Goal: Transaction & Acquisition: Purchase product/service

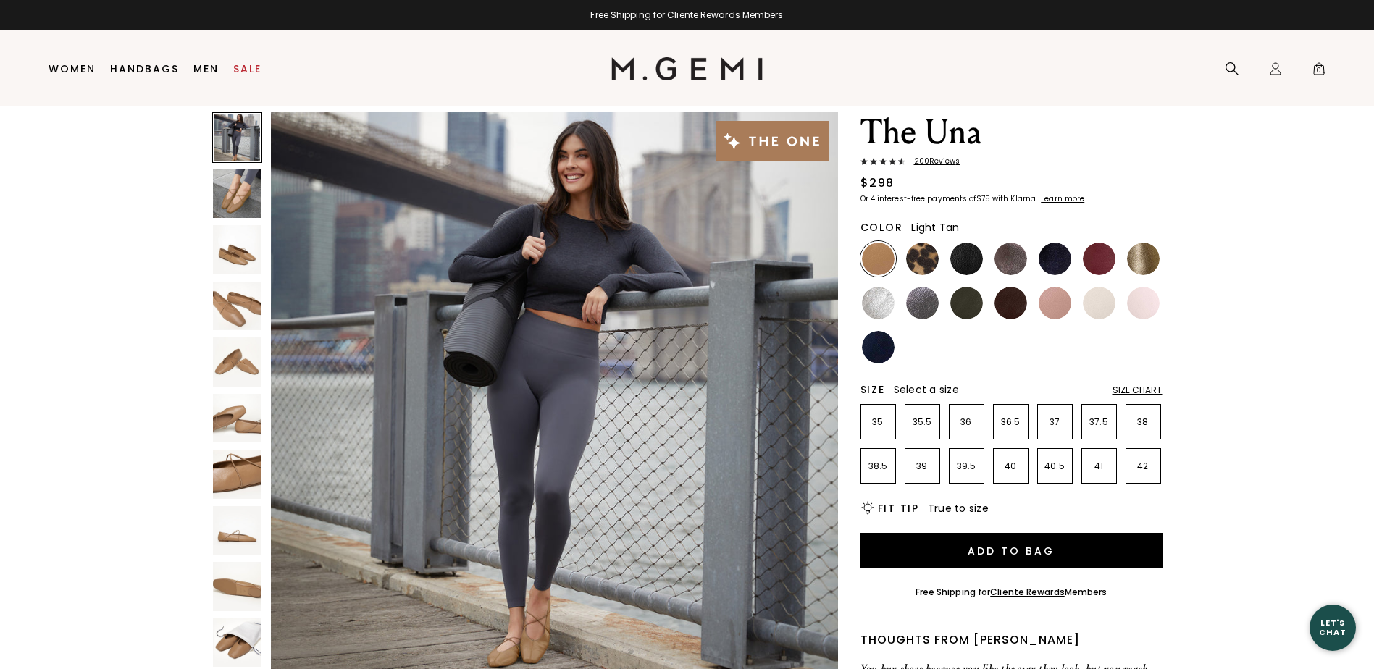
scroll to position [39, 0]
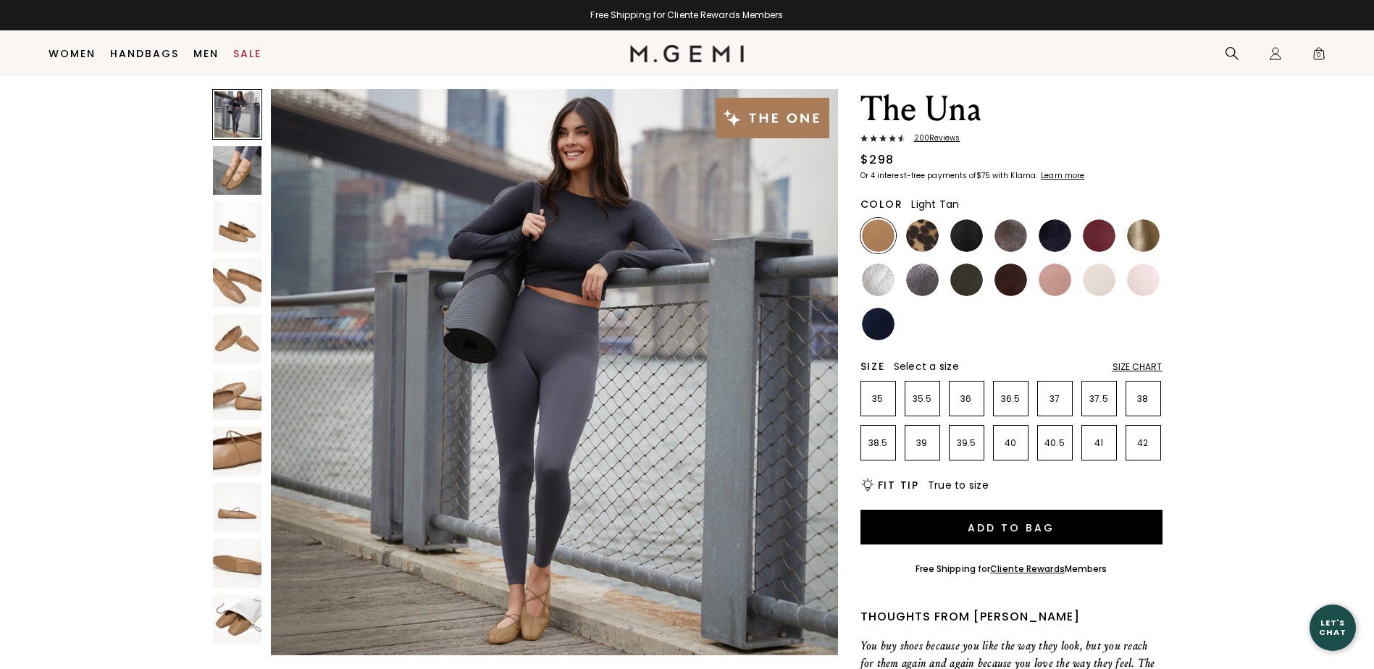
click at [238, 160] on img at bounding box center [237, 170] width 49 height 49
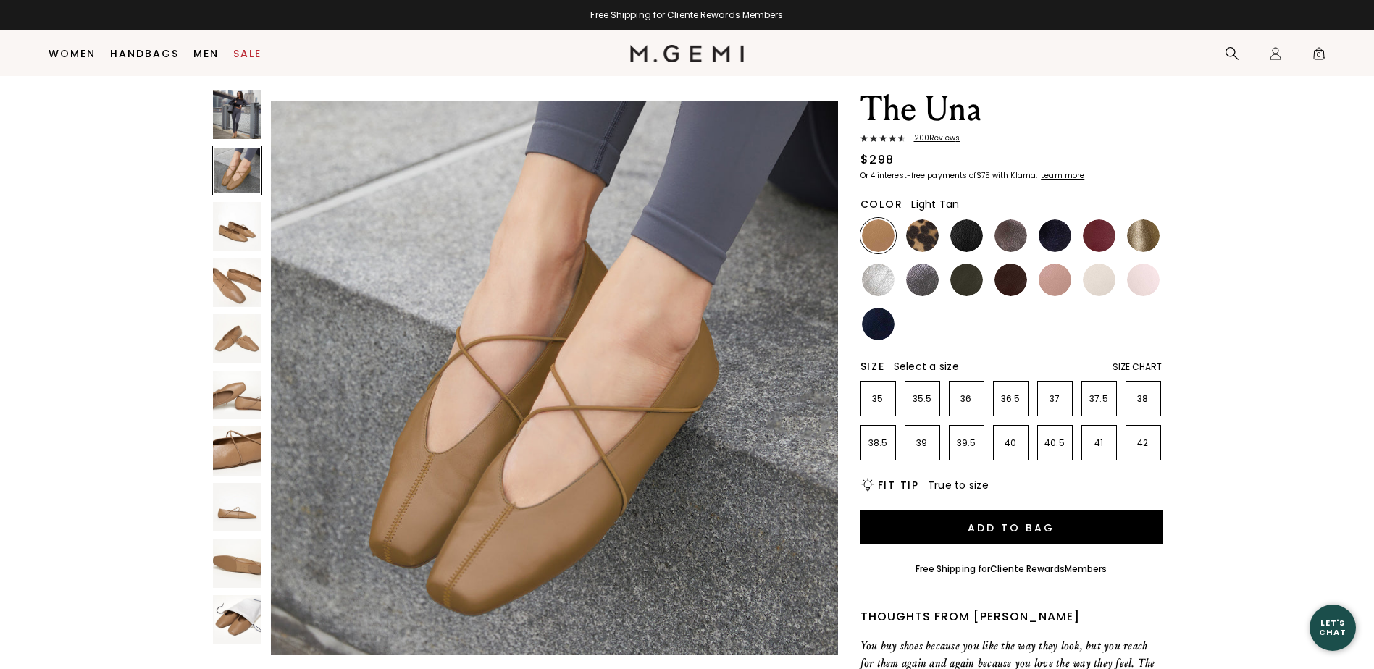
scroll to position [570, 0]
click at [222, 413] on img at bounding box center [237, 395] width 49 height 49
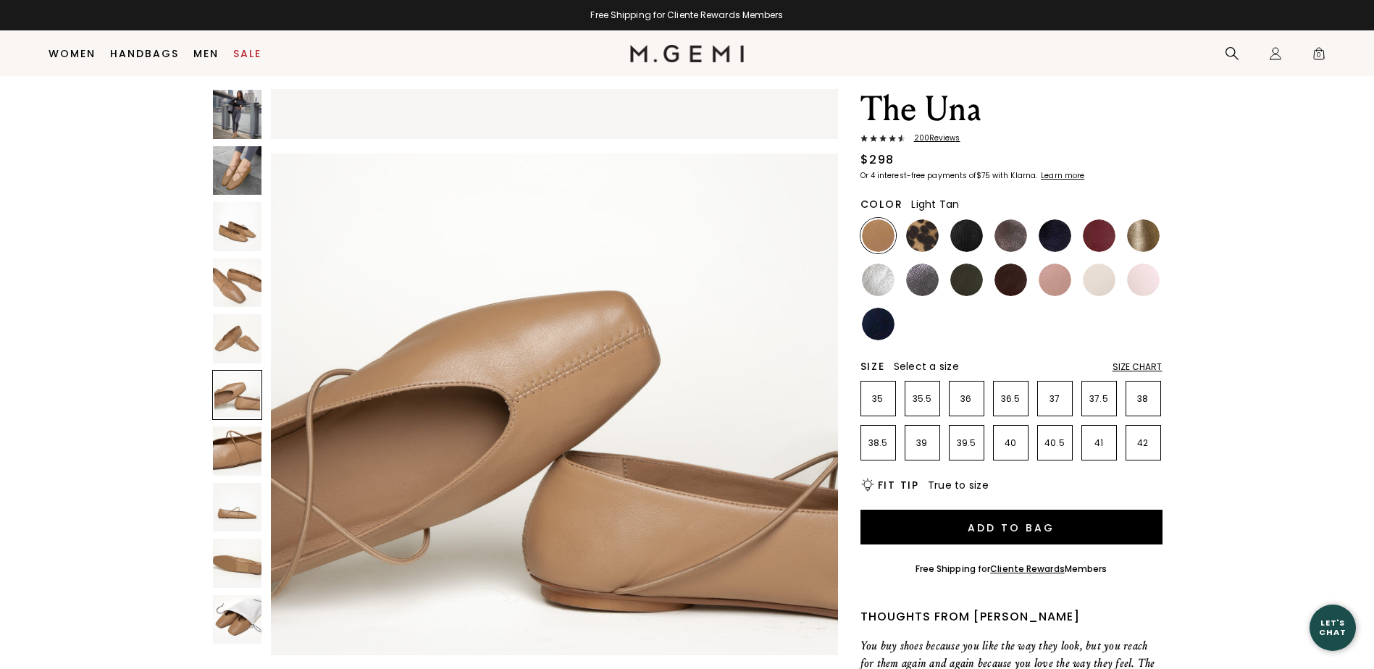
scroll to position [2852, 0]
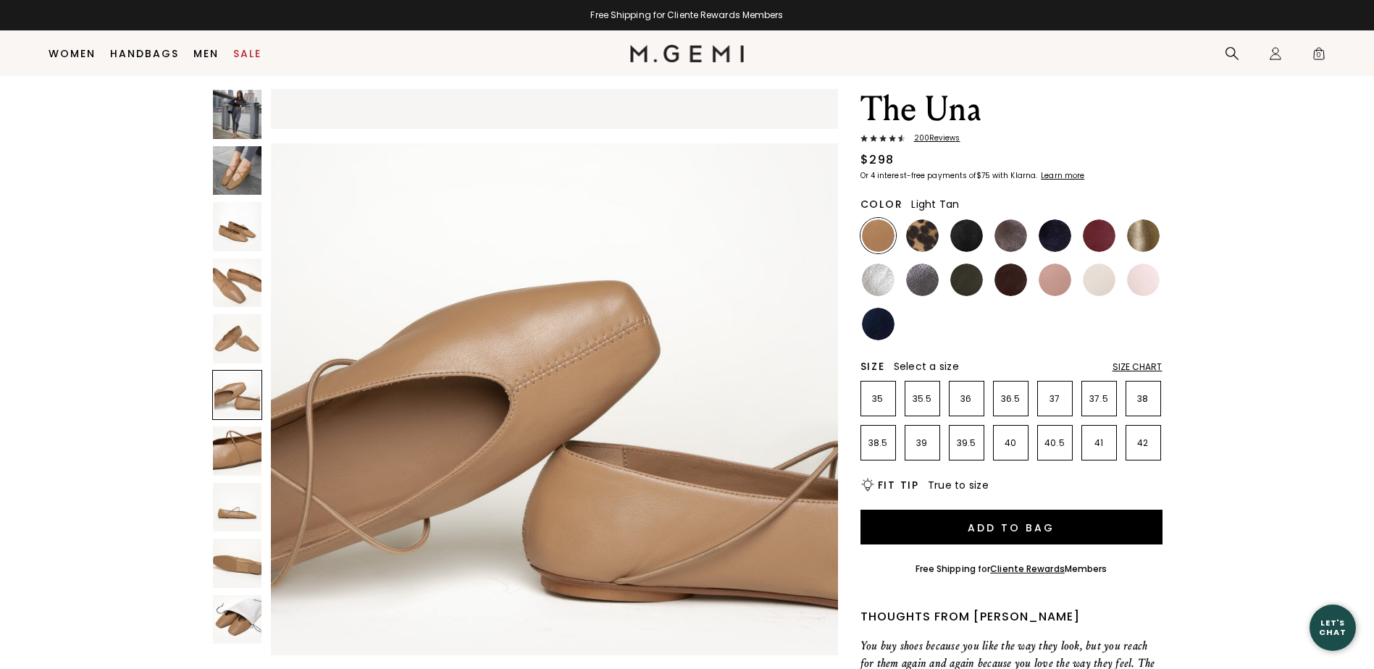
click at [228, 569] on img at bounding box center [237, 563] width 49 height 49
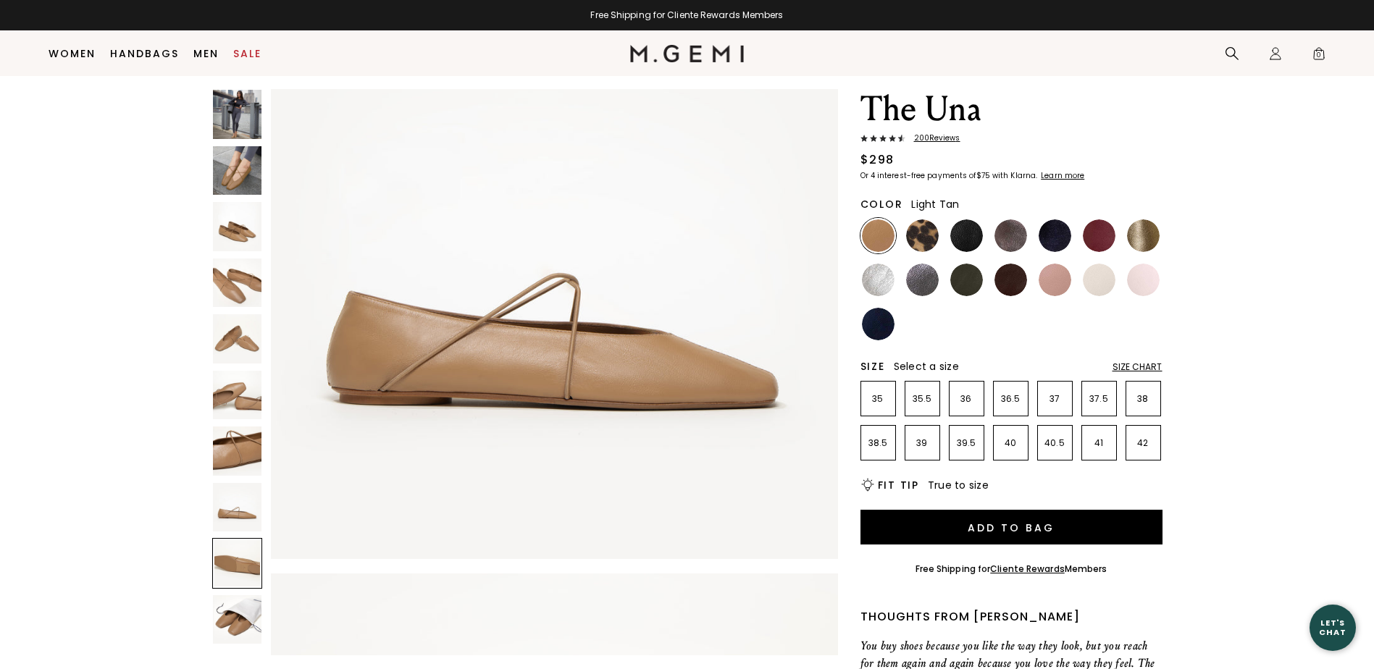
scroll to position [4564, 0]
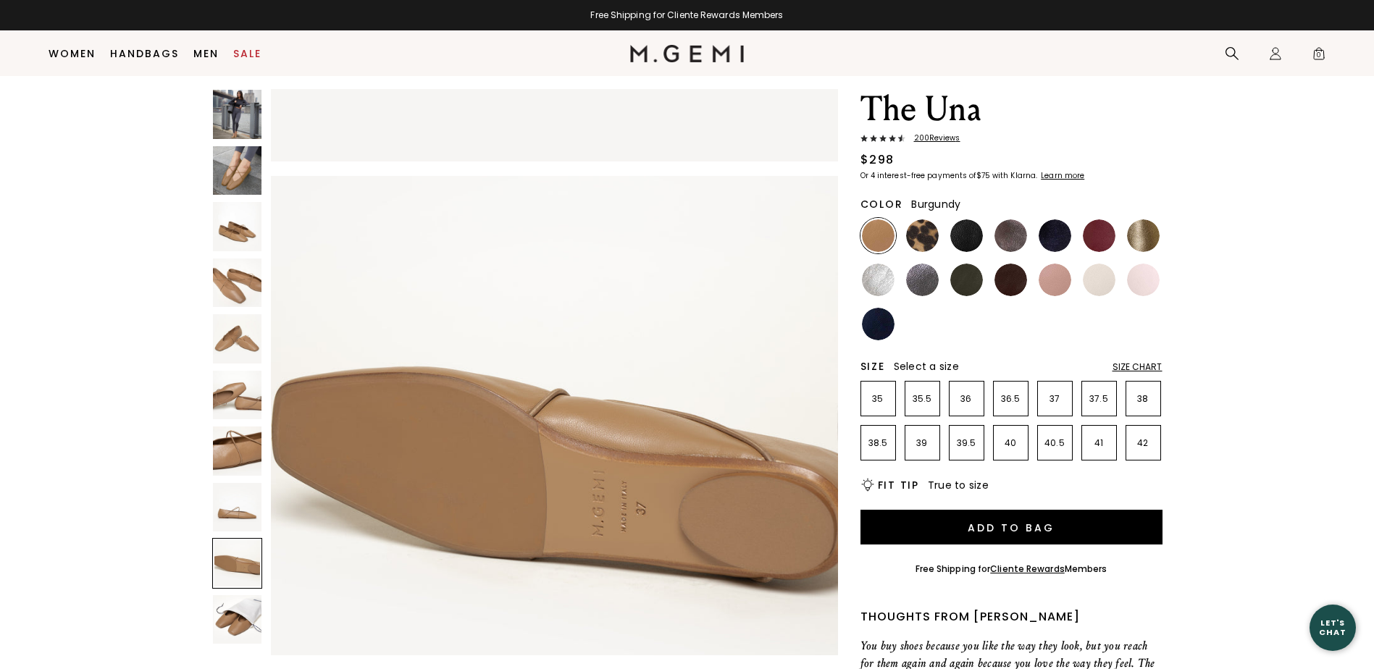
click at [1099, 225] on img at bounding box center [1099, 236] width 33 height 33
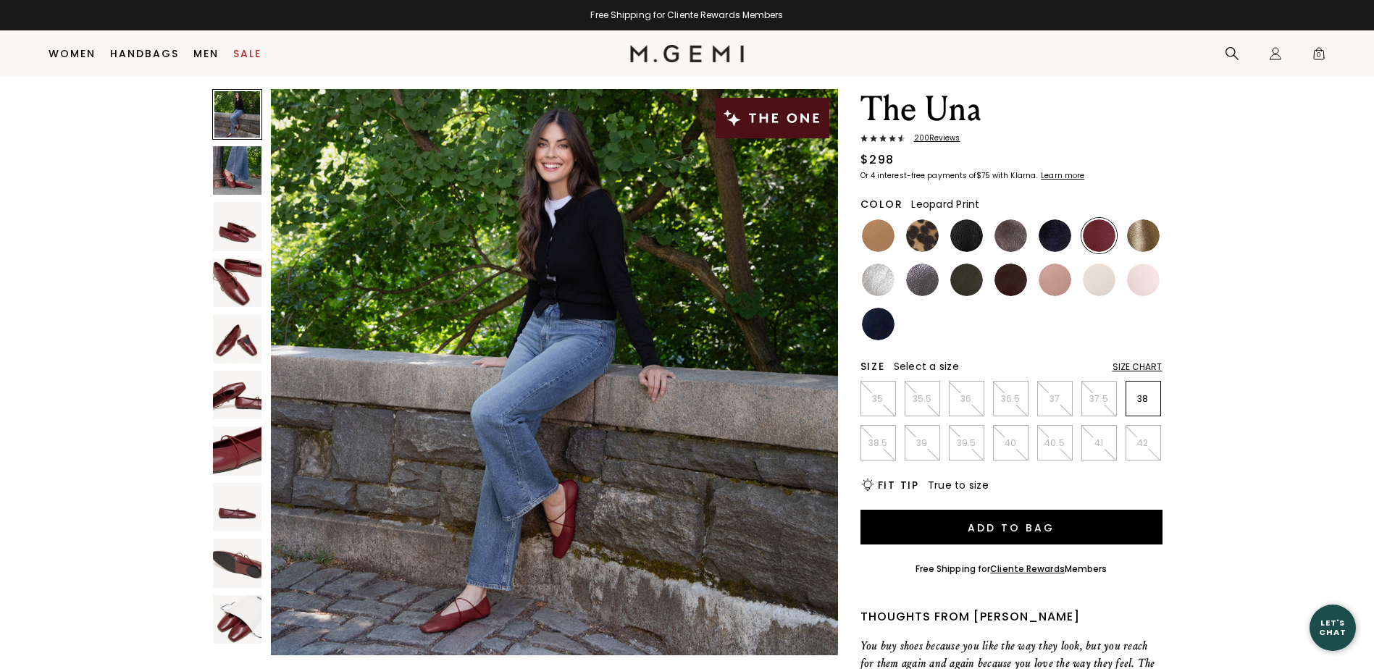
click at [920, 239] on img at bounding box center [922, 236] width 33 height 33
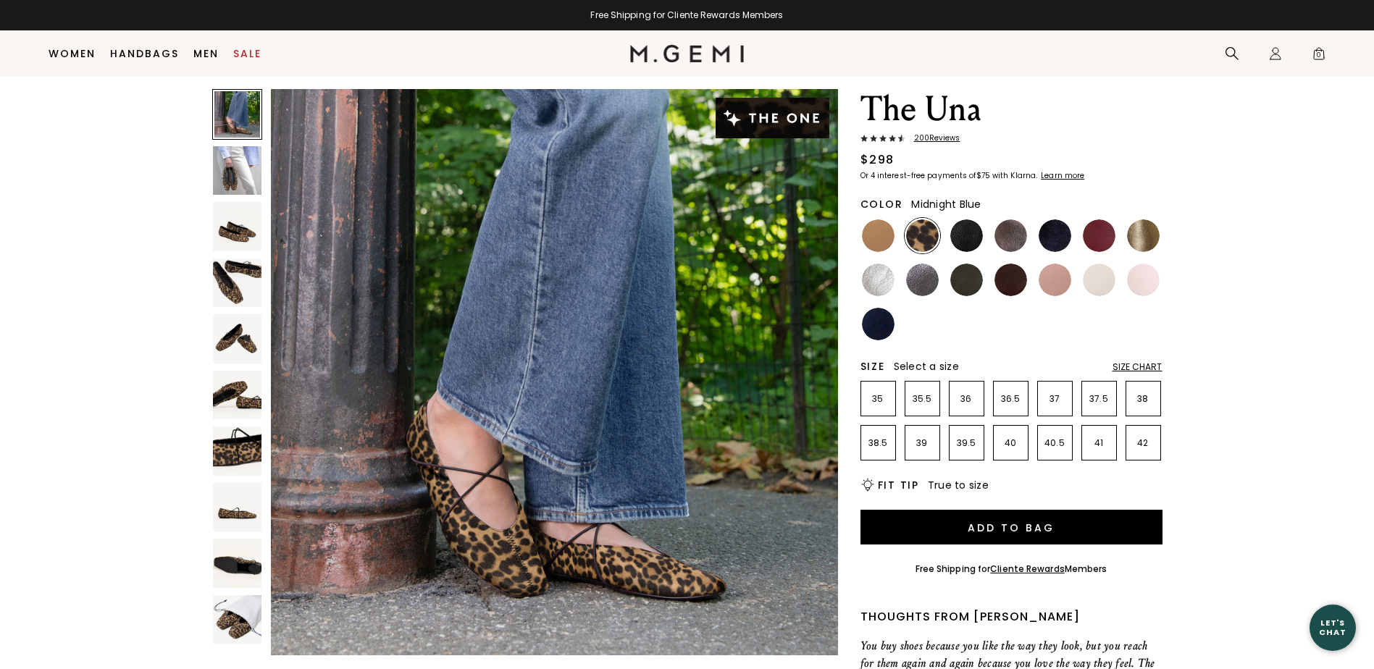
click at [1058, 228] on img at bounding box center [1055, 236] width 33 height 33
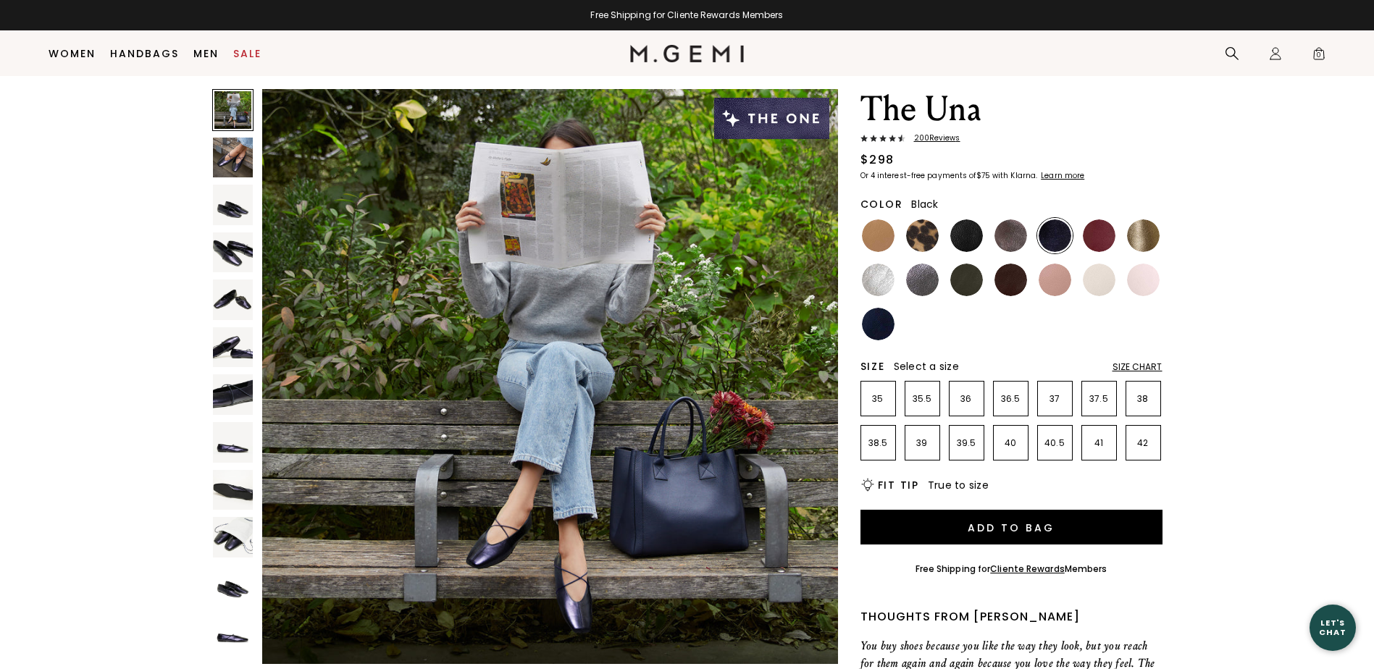
click at [966, 230] on img at bounding box center [966, 236] width 33 height 33
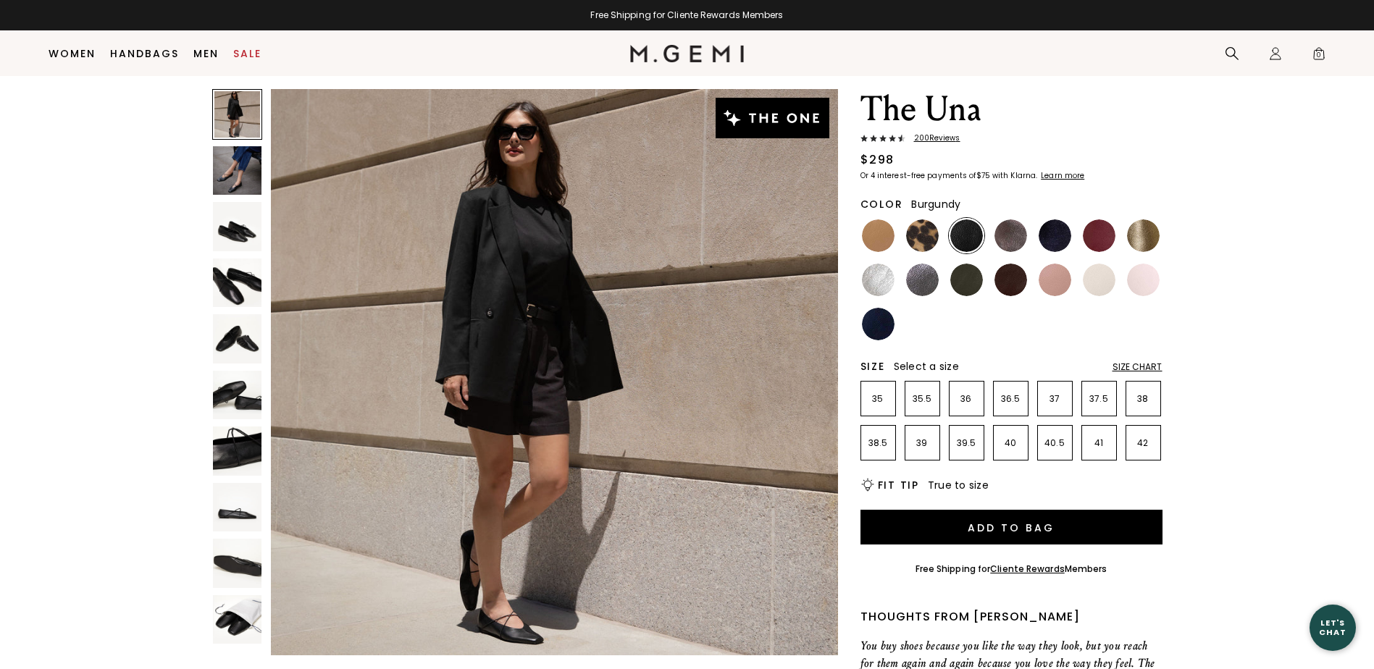
click at [1107, 237] on img at bounding box center [1099, 236] width 33 height 33
